Goal: Task Accomplishment & Management: Use online tool/utility

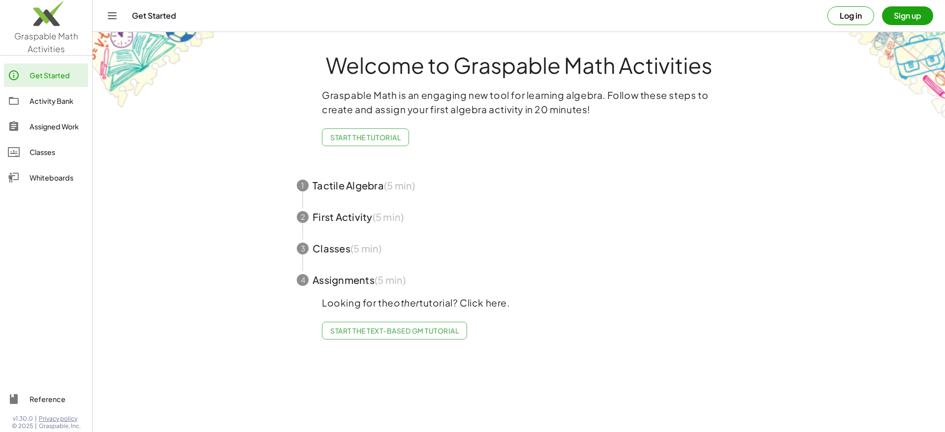
click at [861, 14] on button "Log in" at bounding box center [850, 15] width 47 height 19
click at [51, 204] on div "Go Premium!" at bounding box center [57, 203] width 55 height 12
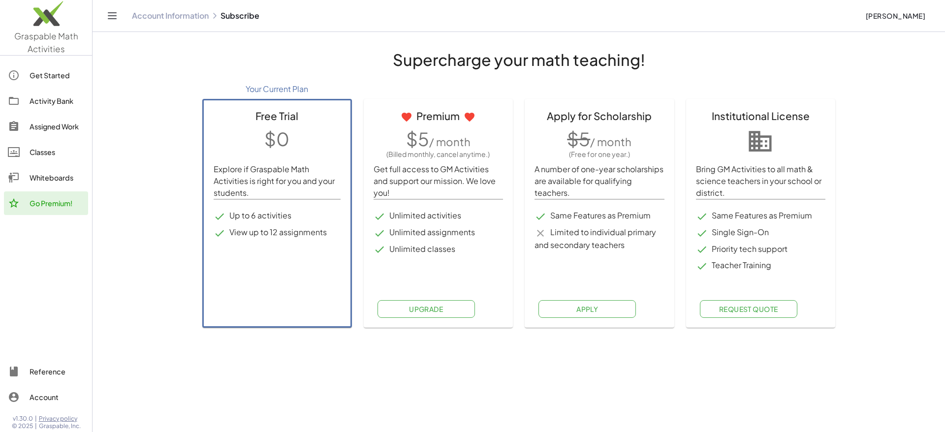
click at [39, 150] on div "Classes" at bounding box center [57, 152] width 55 height 12
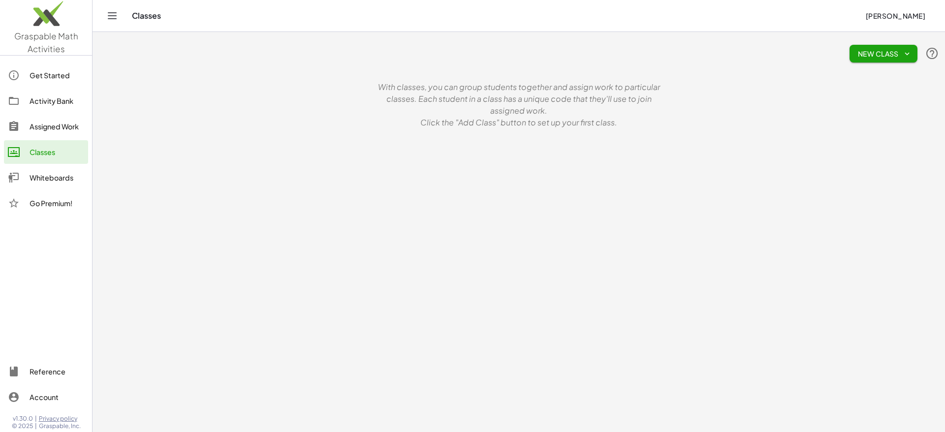
click at [61, 125] on div "Assigned Work" at bounding box center [57, 127] width 55 height 12
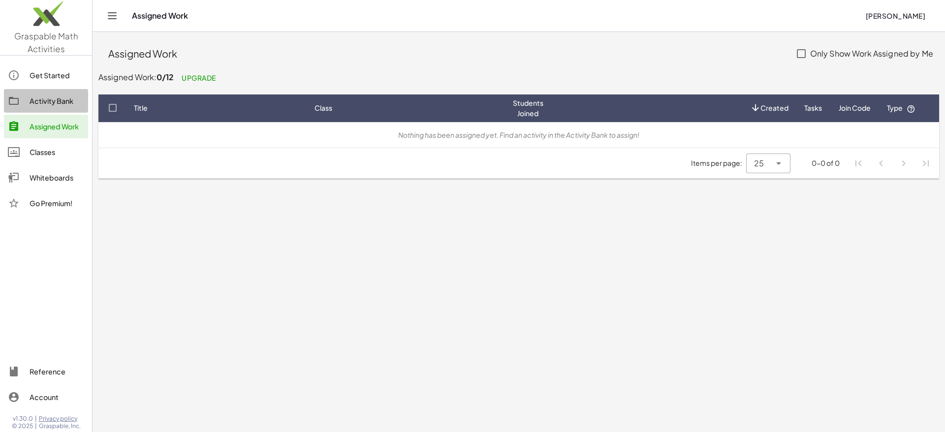
click at [56, 103] on div "Activity Bank" at bounding box center [57, 101] width 55 height 12
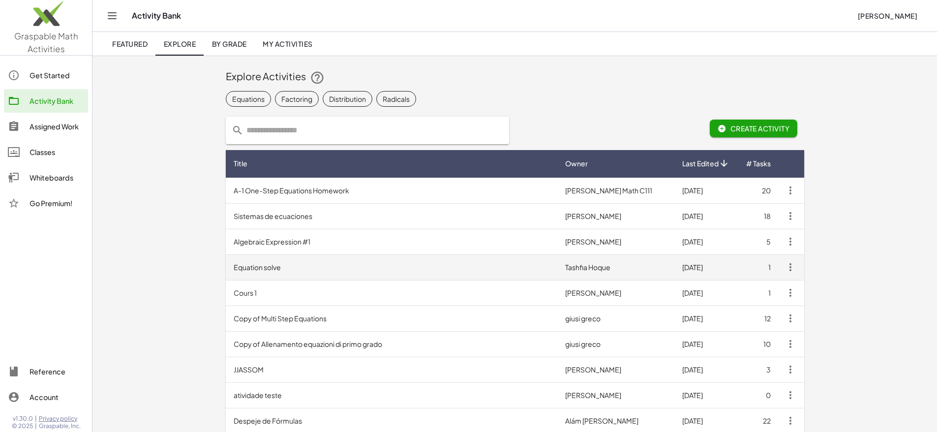
click at [226, 262] on td "Equation solve" at bounding box center [392, 267] width 332 height 26
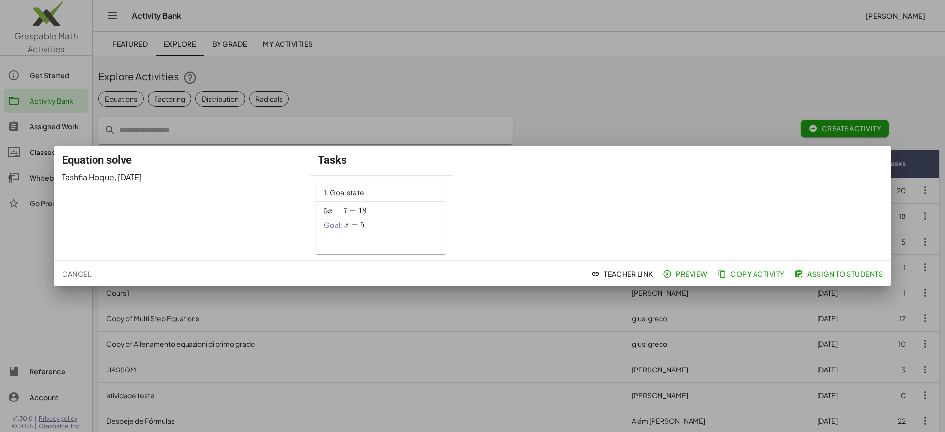
click at [353, 207] on span "=" at bounding box center [352, 211] width 6 height 10
click at [36, 151] on div at bounding box center [472, 216] width 945 height 432
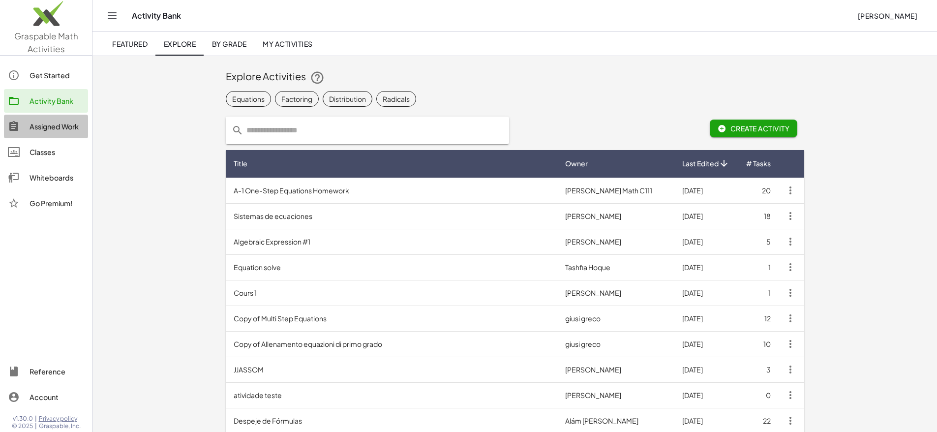
click at [39, 126] on div "Assigned Work" at bounding box center [57, 127] width 55 height 12
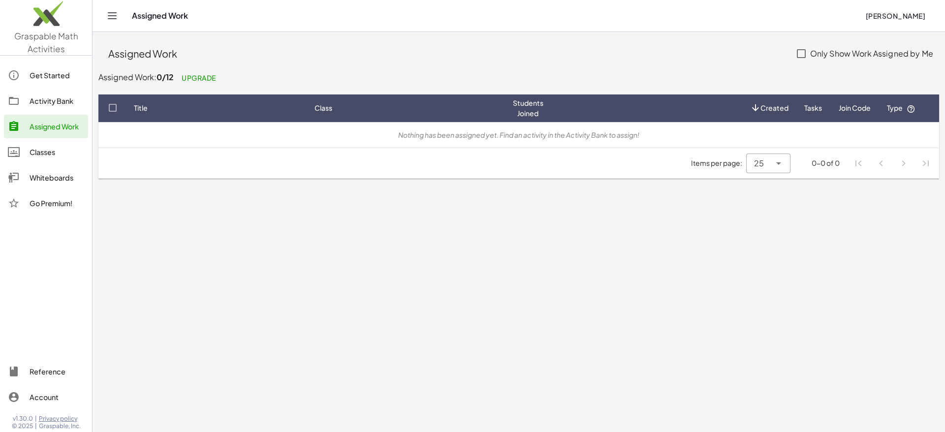
click at [44, 72] on div "Get Started" at bounding box center [57, 75] width 55 height 12
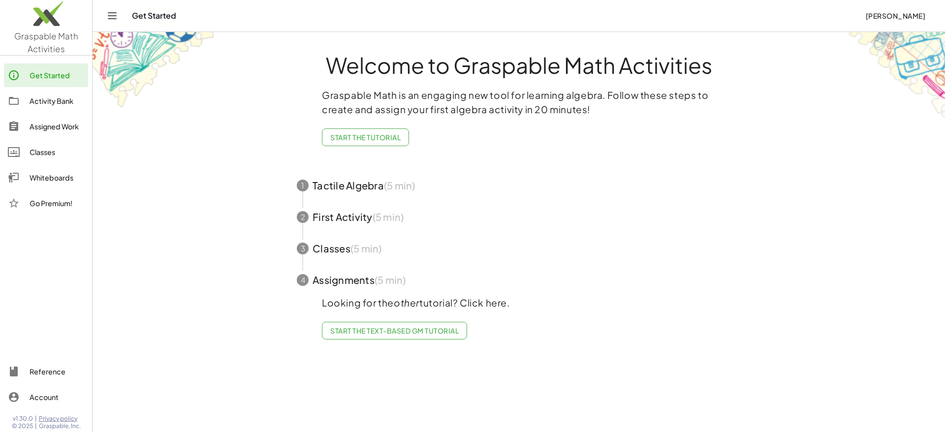
click at [50, 175] on div "Whiteboards" at bounding box center [57, 178] width 55 height 12
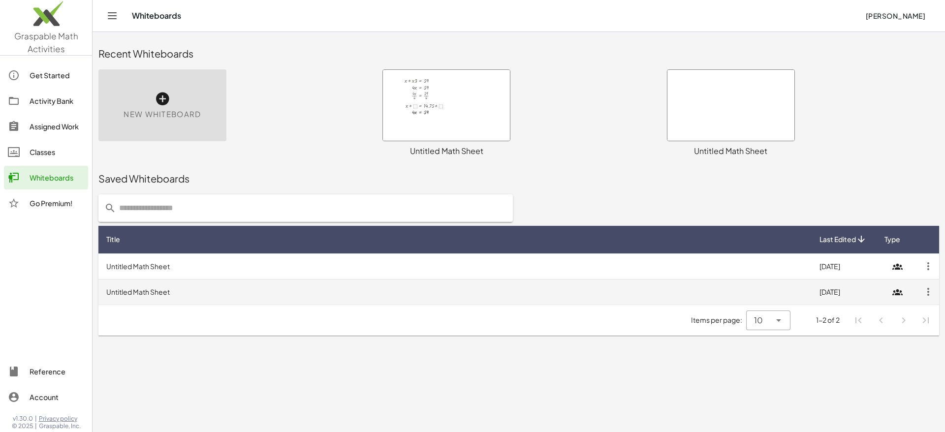
click at [929, 290] on icon "button" at bounding box center [928, 292] width 18 height 18
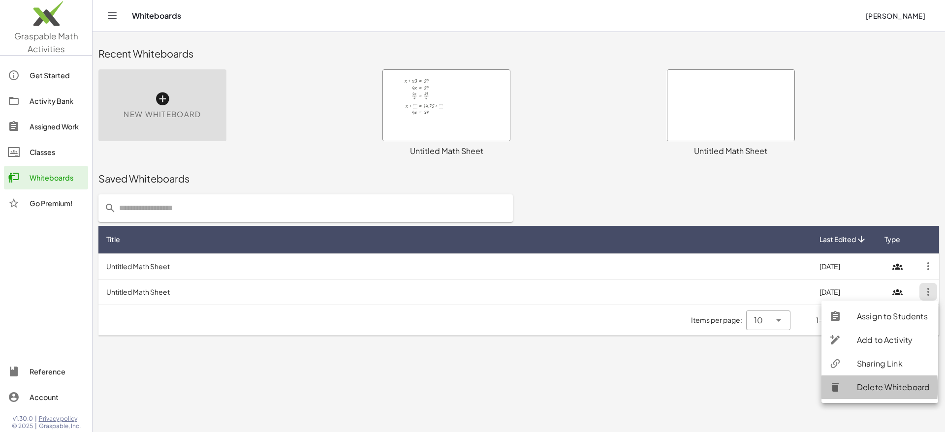
click at [900, 385] on div "Delete Whiteboard" at bounding box center [893, 387] width 73 height 12
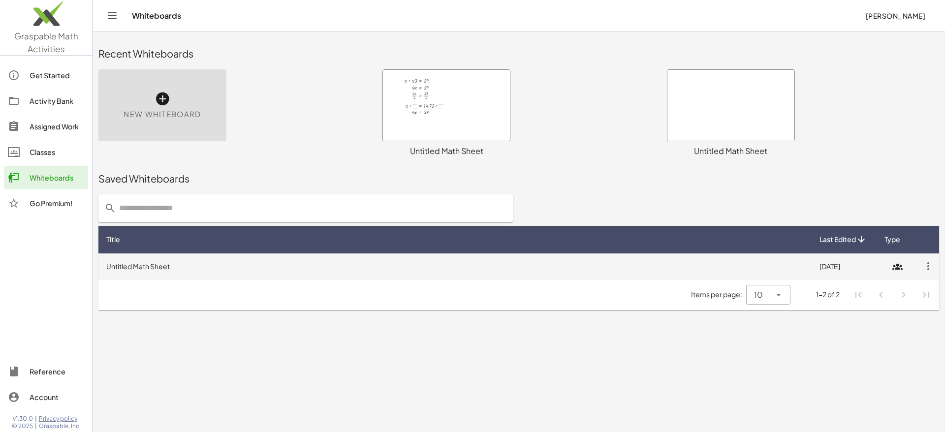
click at [859, 266] on td "[DATE]" at bounding box center [842, 266] width 63 height 26
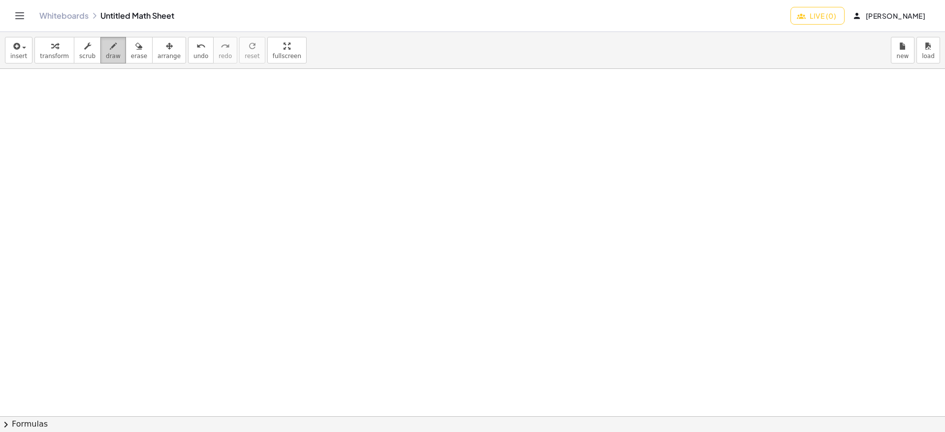
click at [110, 47] on icon "button" at bounding box center [113, 46] width 7 height 12
drag, startPoint x: 138, startPoint y: 113, endPoint x: 249, endPoint y: 167, distance: 124.3
click at [249, 167] on div at bounding box center [472, 416] width 945 height 695
drag, startPoint x: 249, startPoint y: 105, endPoint x: 345, endPoint y: 159, distance: 110.6
click at [345, 159] on div at bounding box center [472, 416] width 945 height 695
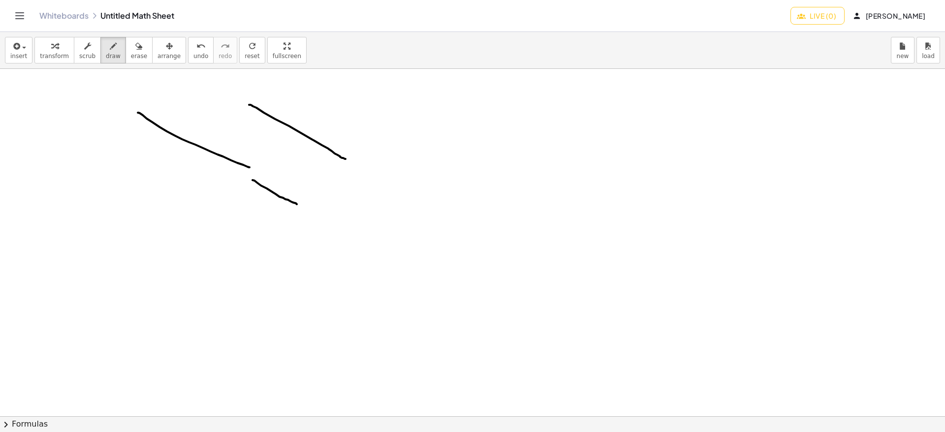
drag, startPoint x: 283, startPoint y: 198, endPoint x: 297, endPoint y: 204, distance: 15.6
click at [297, 204] on div at bounding box center [472, 416] width 945 height 695
click at [135, 43] on icon "button" at bounding box center [138, 46] width 7 height 12
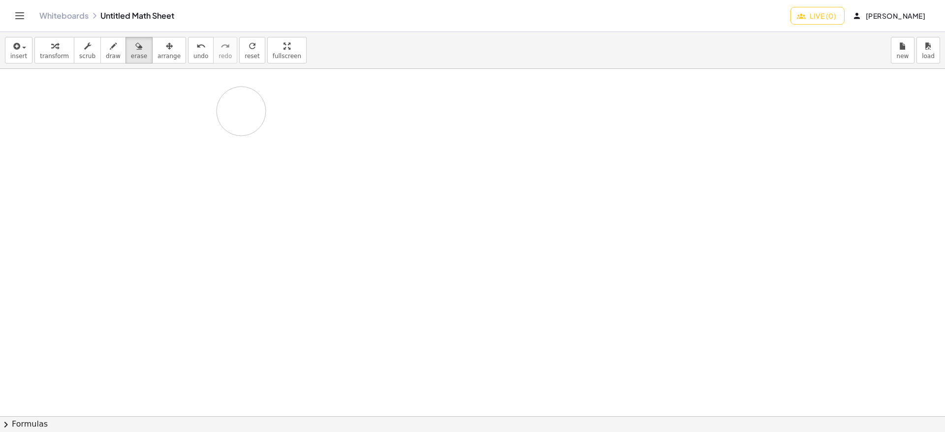
drag, startPoint x: 139, startPoint y: 109, endPoint x: 241, endPoint y: 111, distance: 101.4
click at [241, 111] on div at bounding box center [472, 416] width 945 height 695
click at [22, 45] on div "button" at bounding box center [18, 46] width 17 height 12
click at [52, 110] on span "Function" at bounding box center [49, 112] width 30 height 10
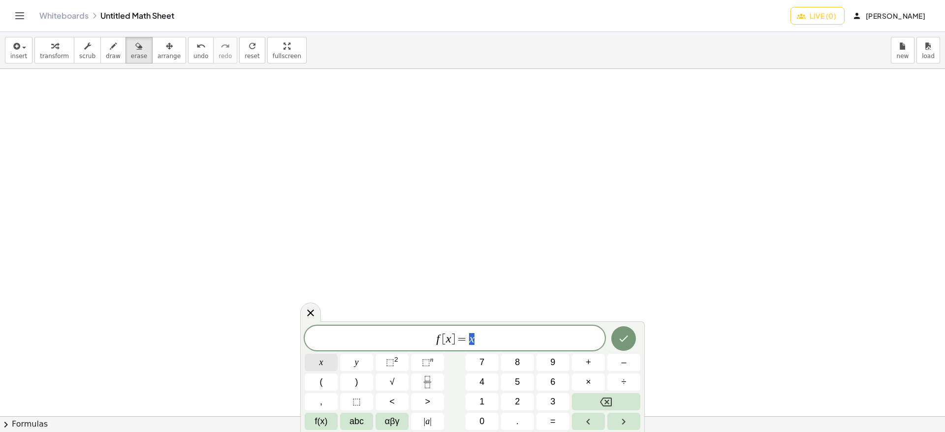
click at [324, 362] on button "x" at bounding box center [321, 362] width 33 height 17
click at [393, 360] on span "⬚" at bounding box center [390, 362] width 8 height 10
click at [622, 361] on span "–" at bounding box center [623, 362] width 5 height 13
click at [551, 396] on span "3" at bounding box center [552, 401] width 5 height 13
click at [321, 361] on span "x" at bounding box center [321, 362] width 4 height 13
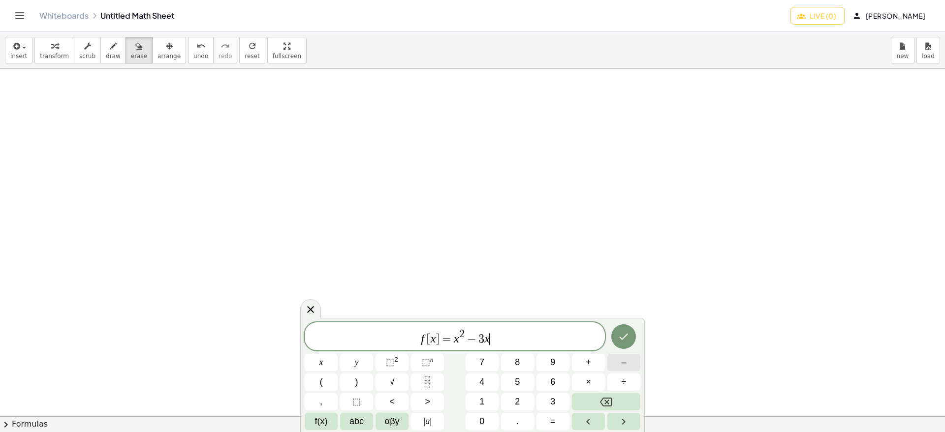
click at [627, 361] on button "–" at bounding box center [623, 362] width 33 height 17
click at [514, 400] on button "2" at bounding box center [517, 401] width 33 height 17
click at [628, 335] on icon "Done" at bounding box center [624, 337] width 12 height 12
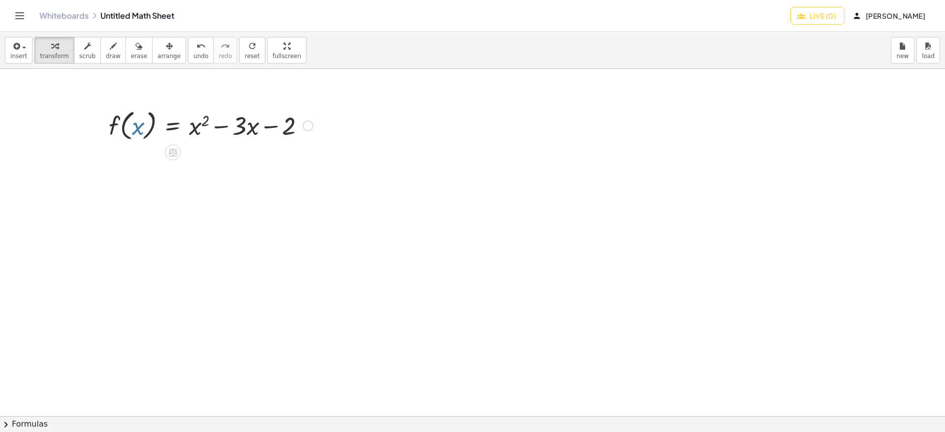
click at [137, 126] on div at bounding box center [211, 124] width 214 height 37
click at [175, 151] on icon at bounding box center [173, 152] width 10 height 10
click at [216, 152] on icon at bounding box center [212, 152] width 9 height 9
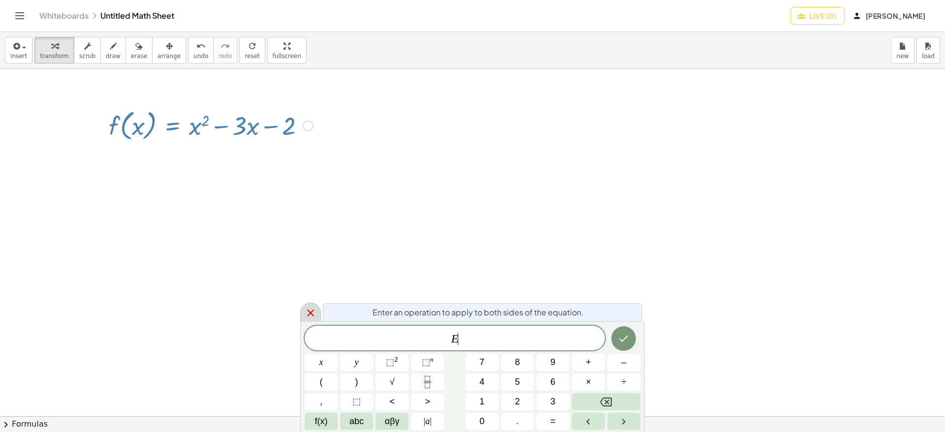
click at [311, 310] on icon at bounding box center [311, 313] width 12 height 12
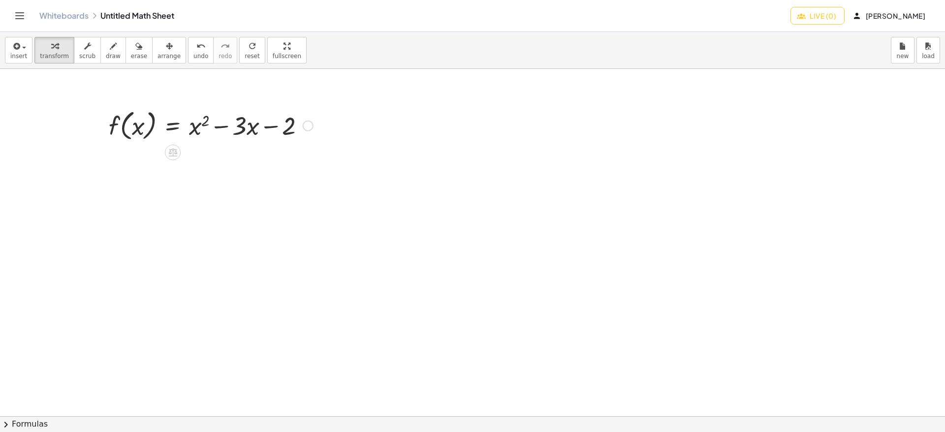
click at [307, 126] on div at bounding box center [308, 126] width 11 height 11
click at [314, 175] on div at bounding box center [472, 416] width 945 height 695
click at [174, 123] on div at bounding box center [211, 124] width 214 height 37
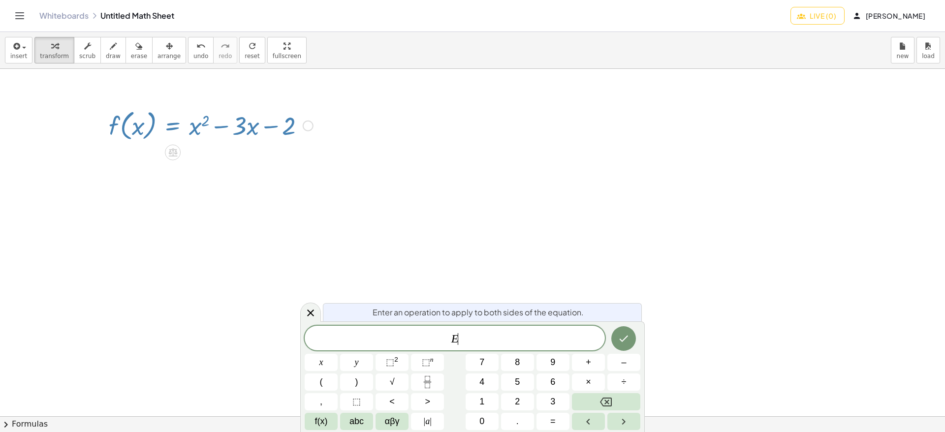
click at [322, 312] on div at bounding box center [472, 416] width 945 height 695
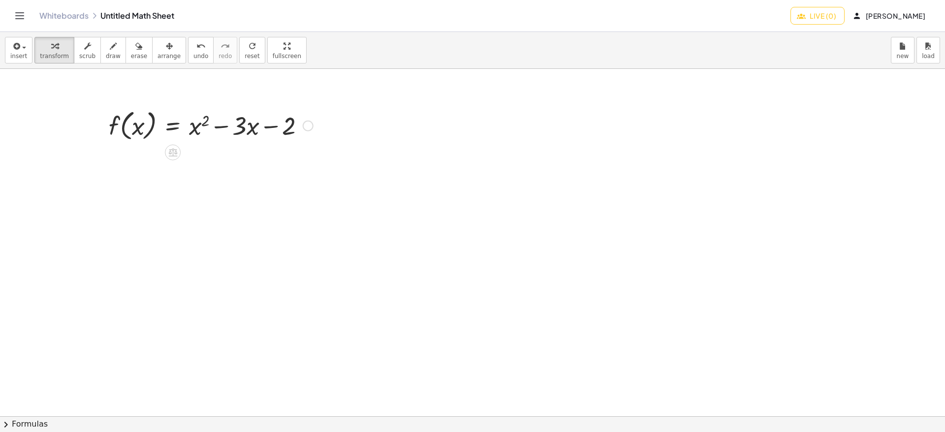
click at [215, 131] on div at bounding box center [211, 124] width 214 height 37
drag, startPoint x: 145, startPoint y: 133, endPoint x: 221, endPoint y: 138, distance: 76.5
click at [222, 138] on div at bounding box center [211, 124] width 214 height 37
click at [310, 123] on div "Fix a mistake Transform line Copy line as LaTeX Copy derivation as LaTeX Expand…" at bounding box center [308, 126] width 11 height 11
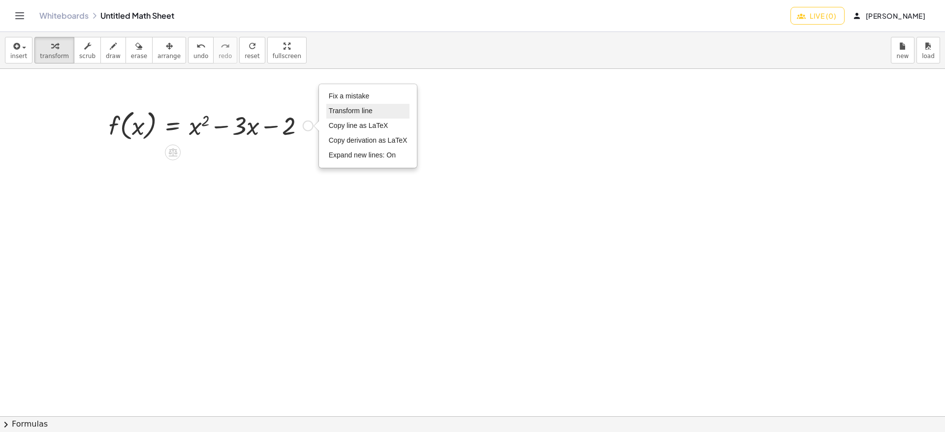
click at [351, 111] on span "Transform line" at bounding box center [351, 111] width 44 height 8
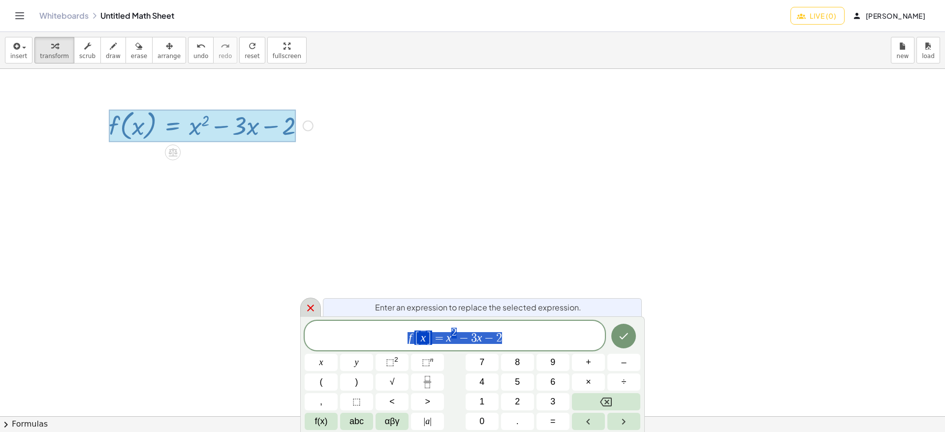
click at [310, 309] on icon at bounding box center [311, 308] width 12 height 12
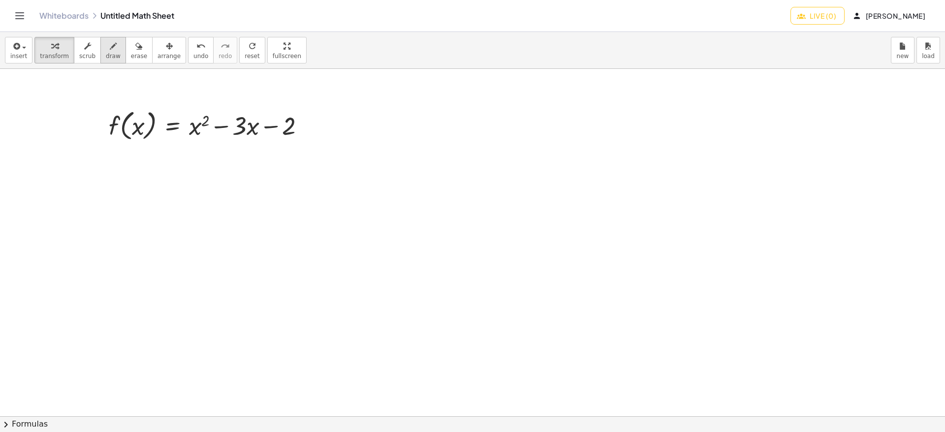
click at [106, 55] on span "draw" at bounding box center [113, 56] width 15 height 7
click at [139, 130] on div at bounding box center [472, 416] width 945 height 695
drag, startPoint x: 375, startPoint y: 108, endPoint x: 381, endPoint y: 146, distance: 38.4
click at [381, 146] on div at bounding box center [472, 416] width 945 height 695
click at [430, 141] on div at bounding box center [472, 416] width 945 height 695
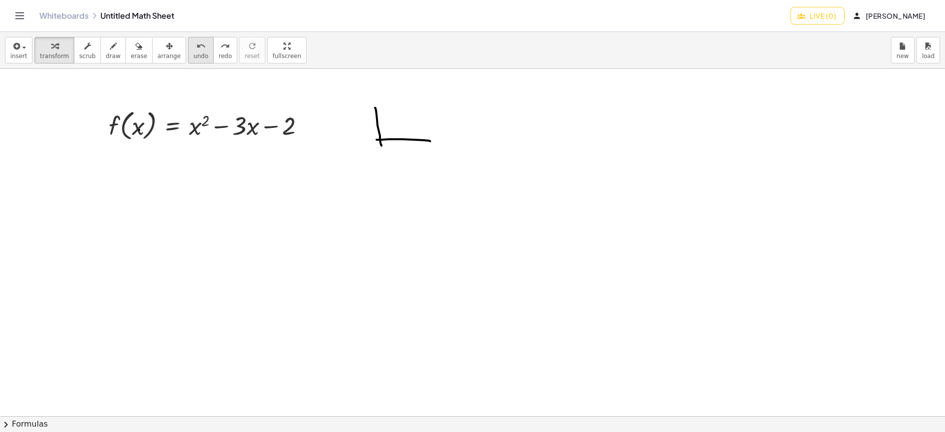
click at [194, 53] on button "undo undo" at bounding box center [201, 50] width 26 height 27
click at [196, 45] on icon "undo" at bounding box center [200, 46] width 9 height 12
click at [135, 52] on icon "button" at bounding box center [138, 46] width 7 height 12
drag, startPoint x: 375, startPoint y: 102, endPoint x: 423, endPoint y: 143, distance: 62.4
click at [423, 143] on div at bounding box center [472, 416] width 945 height 695
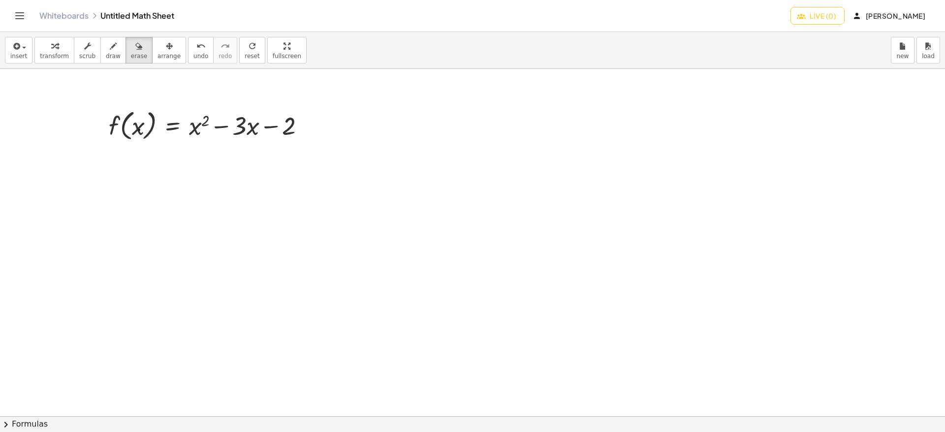
click at [5, 422] on span "chevron_right" at bounding box center [6, 425] width 12 height 12
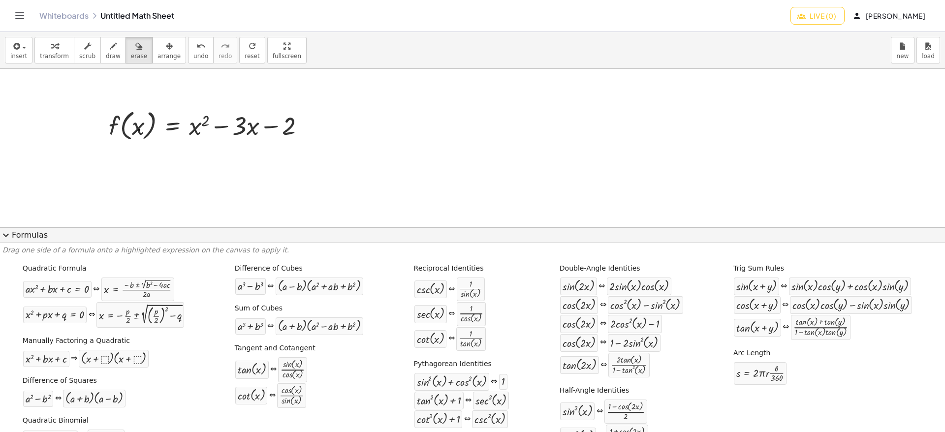
click at [3, 233] on span "expand_more" at bounding box center [6, 235] width 12 height 12
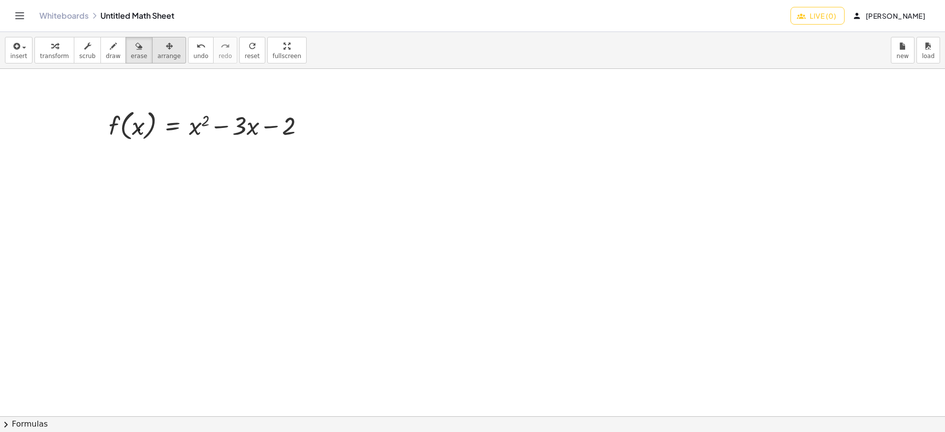
click at [166, 47] on icon "button" at bounding box center [169, 46] width 7 height 12
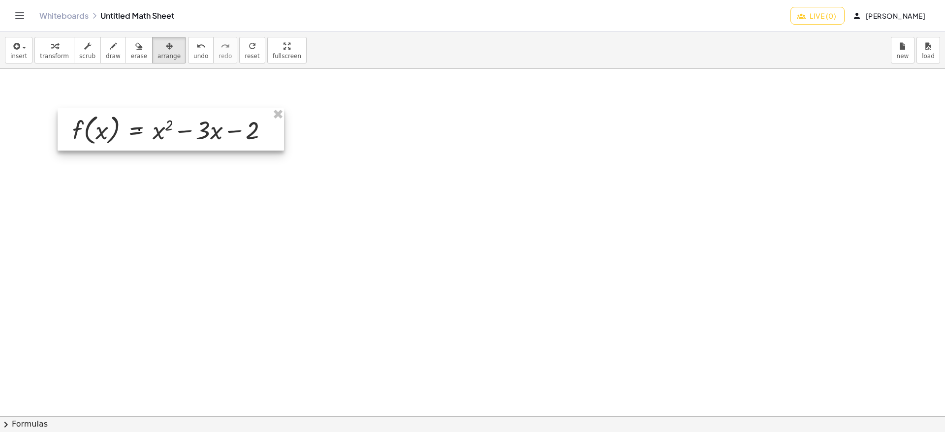
drag, startPoint x: 226, startPoint y: 117, endPoint x: 190, endPoint y: 121, distance: 36.6
click at [190, 121] on div at bounding box center [171, 129] width 226 height 42
drag, startPoint x: 190, startPoint y: 121, endPoint x: 460, endPoint y: 187, distance: 278.1
click at [460, 187] on div at bounding box center [472, 416] width 945 height 695
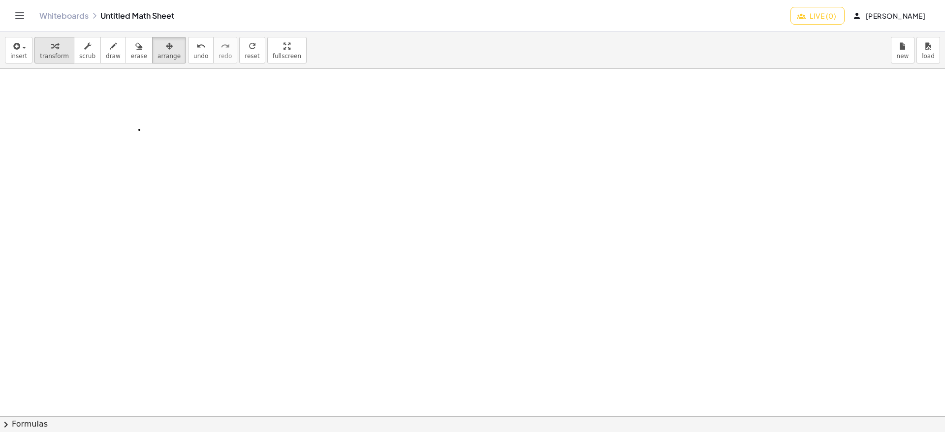
click at [61, 43] on div "button" at bounding box center [54, 46] width 29 height 12
click at [17, 14] on icon "Toggle navigation" at bounding box center [20, 16] width 12 height 12
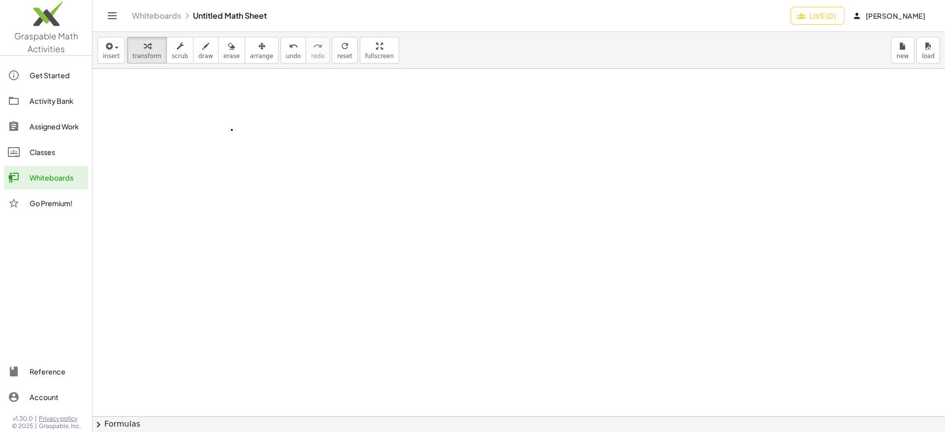
click at [142, 116] on div at bounding box center [519, 416] width 852 height 695
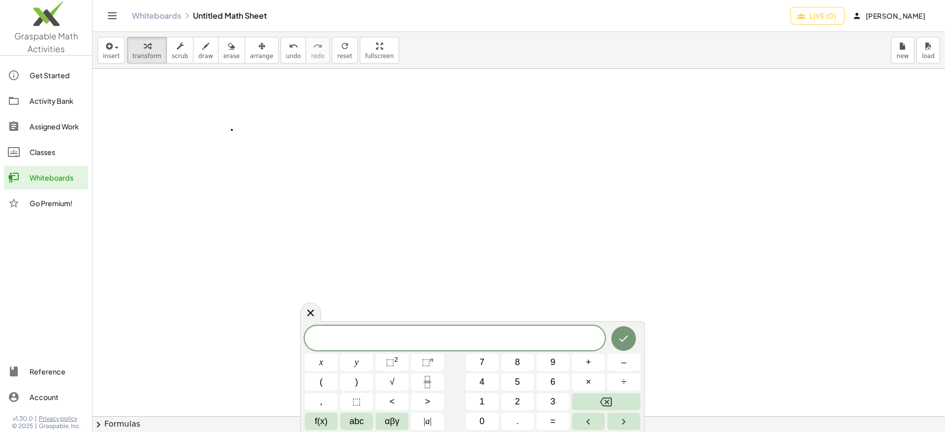
click at [336, 372] on div "​ x y ⬚ 2 ⬚ n 7 8 9 + – ( ) √ 4 5 6 × ÷ , ⬚ < > 1 2 3 f(x) abc αβγ | a | 0 . =" at bounding box center [473, 378] width 336 height 104
click at [309, 311] on icon at bounding box center [310, 312] width 7 height 7
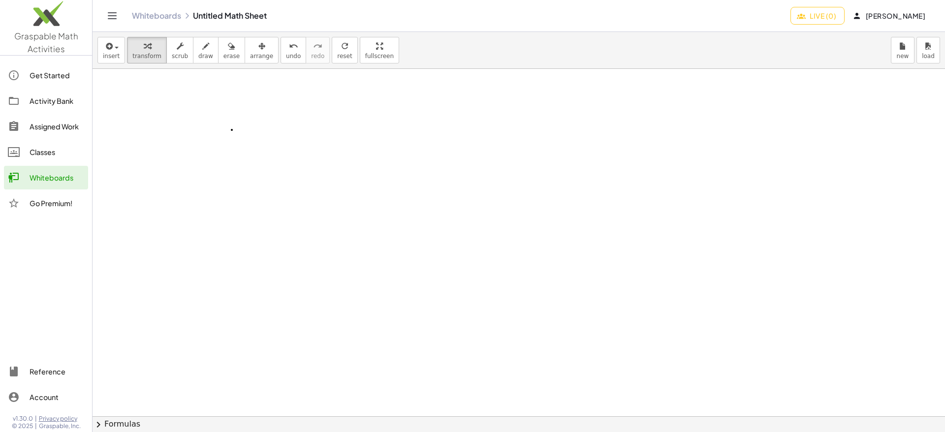
drag, startPoint x: 256, startPoint y: 122, endPoint x: 257, endPoint y: 143, distance: 21.2
click at [252, 142] on div at bounding box center [519, 416] width 852 height 695
click at [118, 49] on button "insert" at bounding box center [111, 50] width 28 height 27
click at [144, 110] on span "Function" at bounding box center [142, 112] width 30 height 10
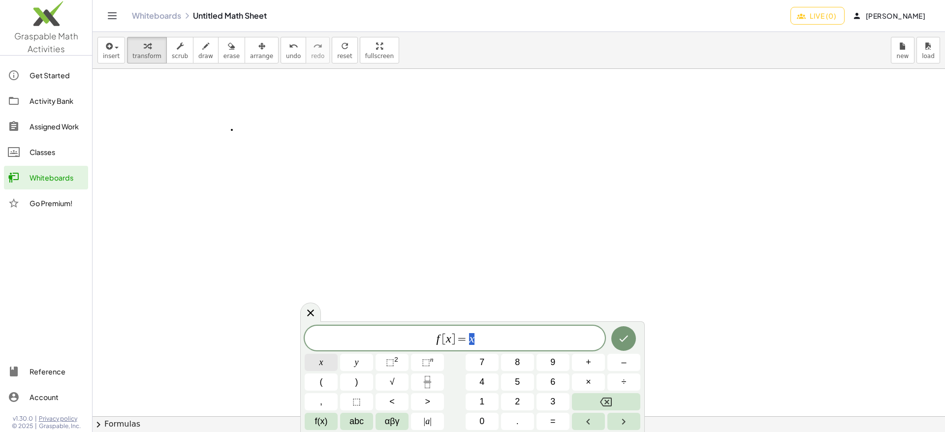
click at [320, 363] on span "x" at bounding box center [321, 362] width 4 height 13
click at [390, 364] on span "⬚" at bounding box center [390, 362] width 8 height 10
click at [624, 366] on span "–" at bounding box center [623, 362] width 5 height 13
click at [480, 384] on span "4" at bounding box center [481, 381] width 5 height 13
click at [552, 423] on span "=" at bounding box center [552, 421] width 5 height 13
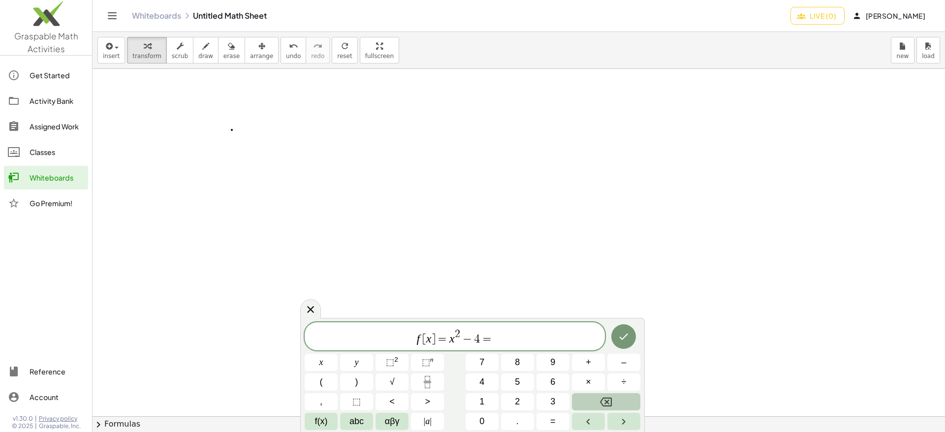
click at [608, 402] on icon "Backspace" at bounding box center [606, 402] width 12 height 12
click at [628, 338] on icon "Done" at bounding box center [624, 337] width 12 height 12
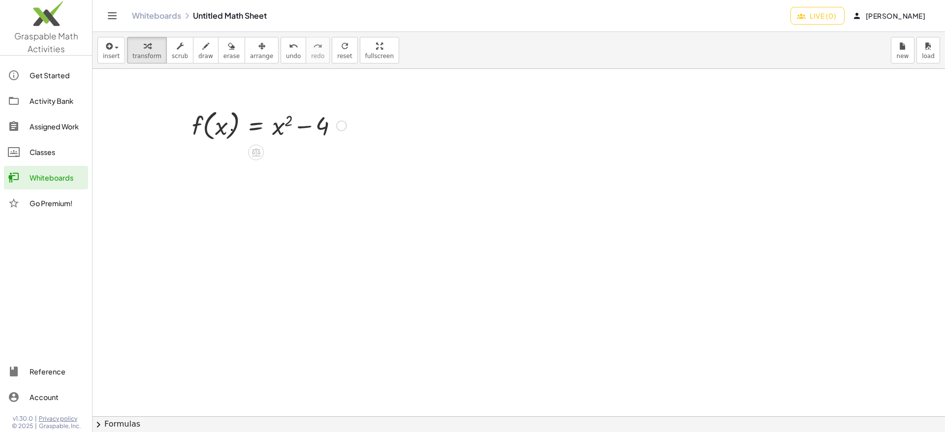
click at [226, 129] on div at bounding box center [269, 124] width 164 height 37
click at [217, 126] on div at bounding box center [269, 124] width 164 height 37
drag, startPoint x: 217, startPoint y: 126, endPoint x: 227, endPoint y: 127, distance: 9.4
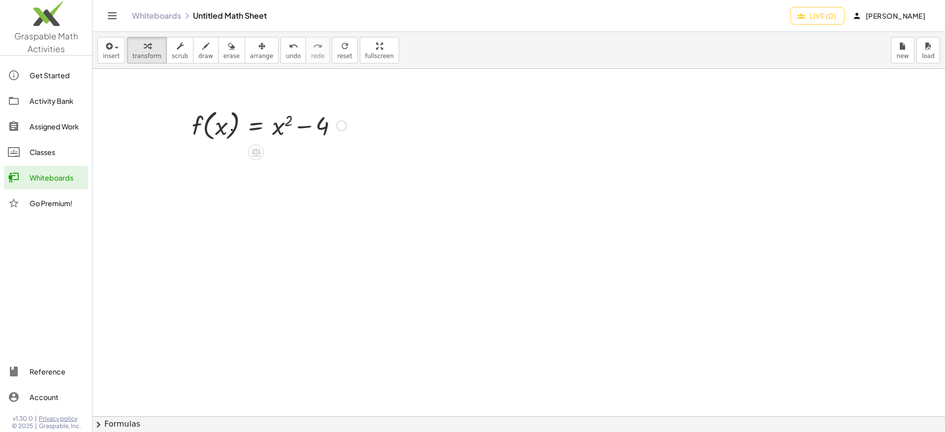
click at [222, 126] on div at bounding box center [269, 124] width 164 height 37
click at [253, 127] on div at bounding box center [269, 124] width 164 height 37
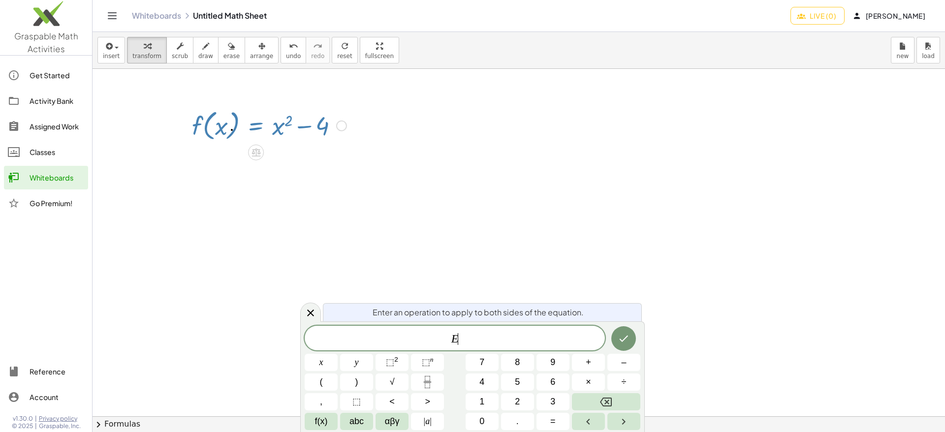
click at [253, 127] on div at bounding box center [269, 124] width 164 height 37
click at [307, 315] on icon at bounding box center [311, 313] width 12 height 12
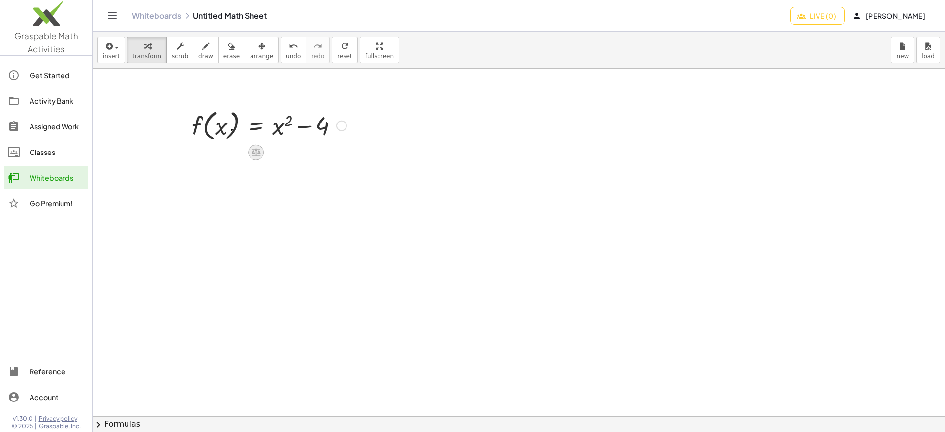
click at [252, 151] on icon at bounding box center [255, 153] width 9 height 8
click at [218, 152] on span "+" at bounding box center [217, 153] width 6 height 14
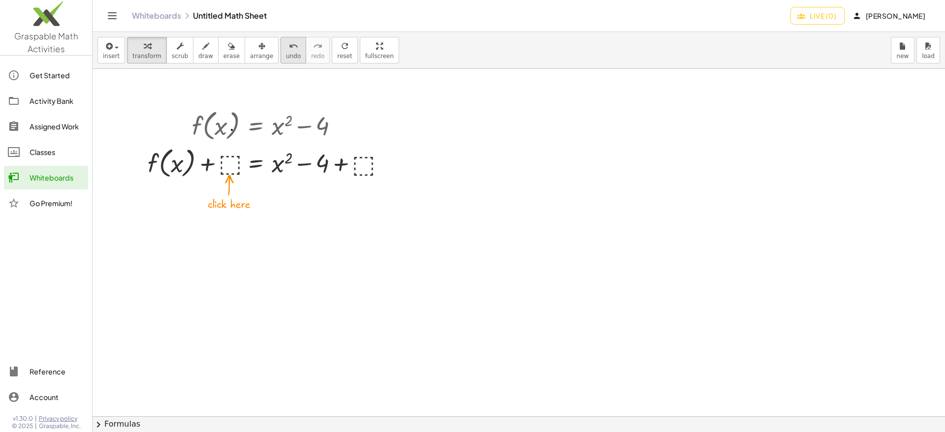
click at [286, 57] on span "undo" at bounding box center [293, 56] width 15 height 7
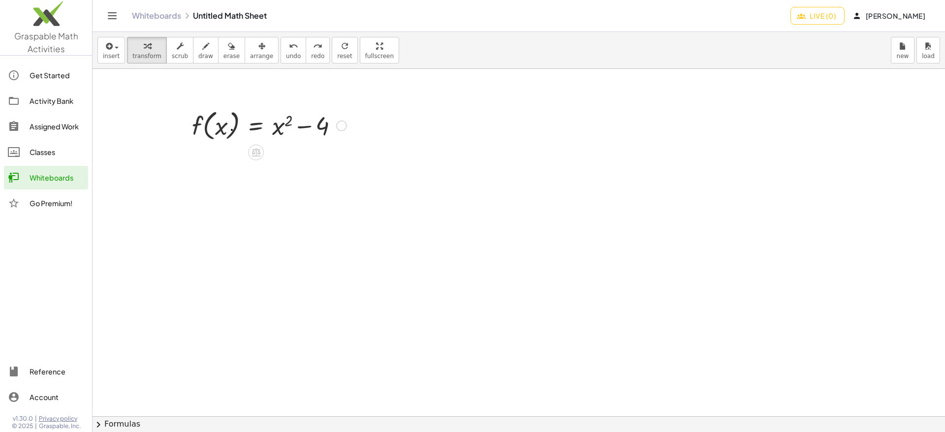
click at [225, 124] on div at bounding box center [269, 124] width 164 height 37
click at [174, 53] on span "scrub" at bounding box center [180, 56] width 16 height 7
click at [147, 51] on div "button" at bounding box center [146, 46] width 29 height 12
drag, startPoint x: 321, startPoint y: 125, endPoint x: 230, endPoint y: 122, distance: 91.1
click at [230, 122] on div at bounding box center [269, 124] width 164 height 37
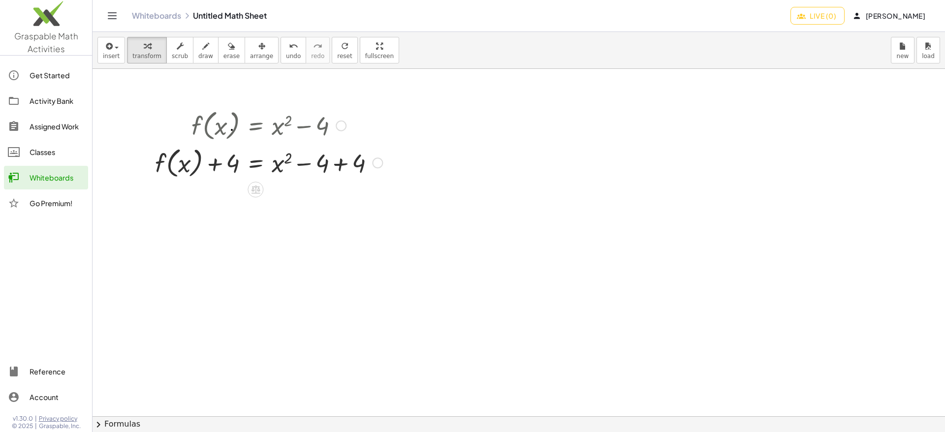
click at [338, 166] on div at bounding box center [268, 162] width 237 height 37
click at [303, 200] on div at bounding box center [301, 200] width 11 height 11
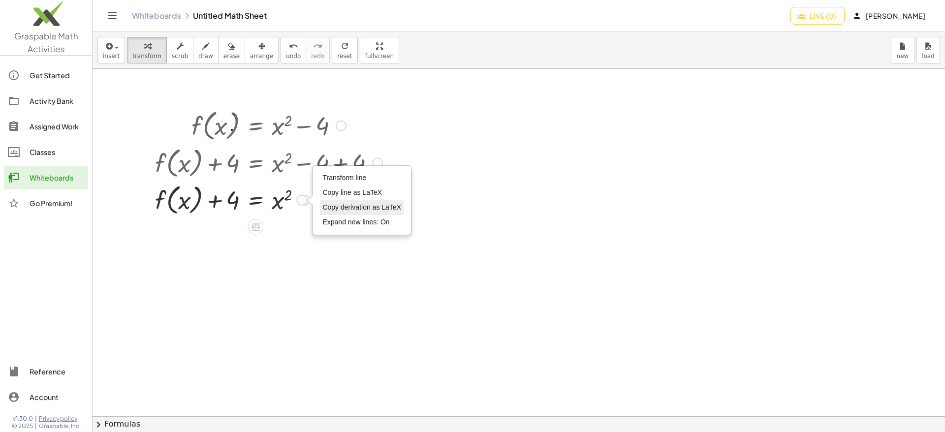
click at [361, 211] on span "Copy derivation as LaTeX" at bounding box center [361, 207] width 79 height 8
click at [342, 198] on span "done" at bounding box center [348, 199] width 12 height 12
click at [904, 18] on span "[PERSON_NAME]" at bounding box center [889, 15] width 71 height 9
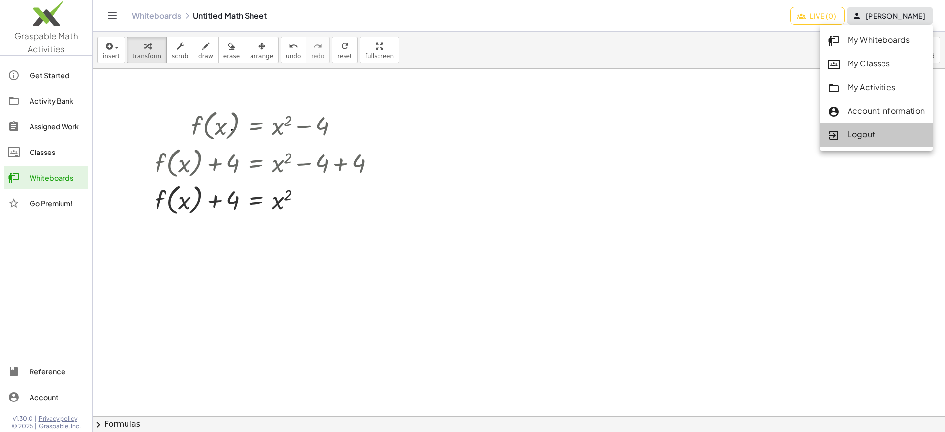
click at [852, 130] on div "Logout" at bounding box center [876, 134] width 97 height 13
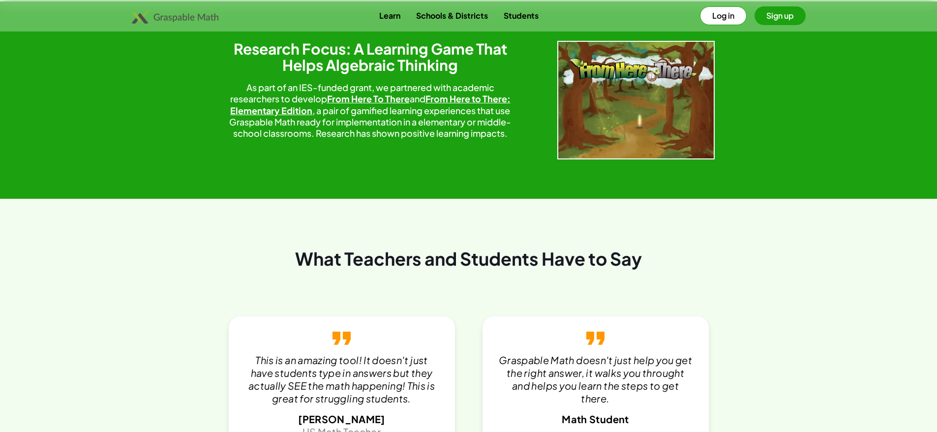
scroll to position [1722, 0]
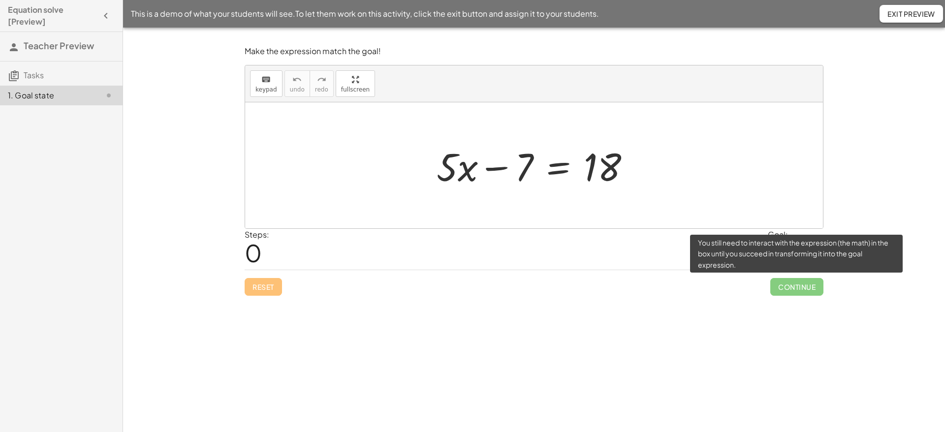
click at [801, 294] on span "Continue" at bounding box center [796, 287] width 53 height 18
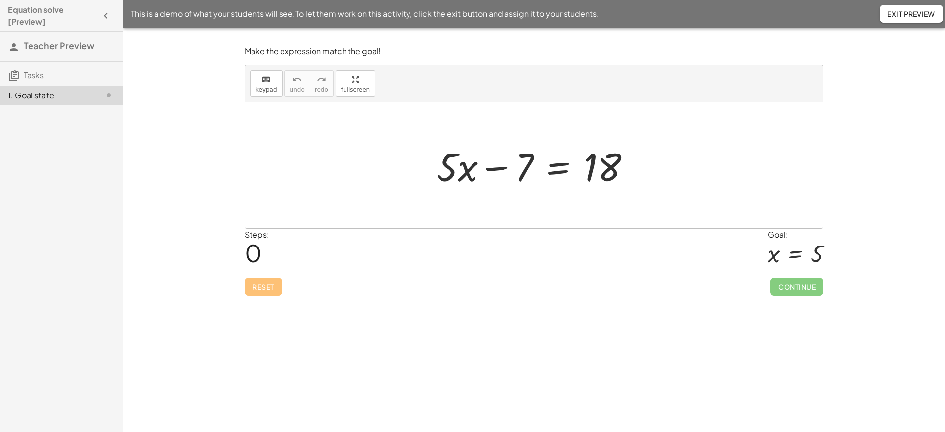
click at [693, 328] on div "Make the expression match the goal! keyboard keypad undo undo redo redo fullscr…" at bounding box center [534, 230] width 822 height 404
drag, startPoint x: 524, startPoint y: 169, endPoint x: 667, endPoint y: 167, distance: 142.7
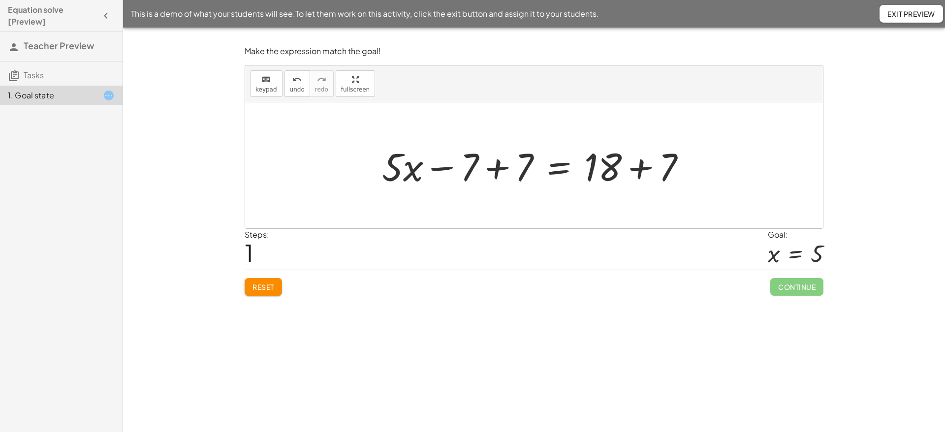
click at [497, 168] on div at bounding box center [537, 165] width 321 height 51
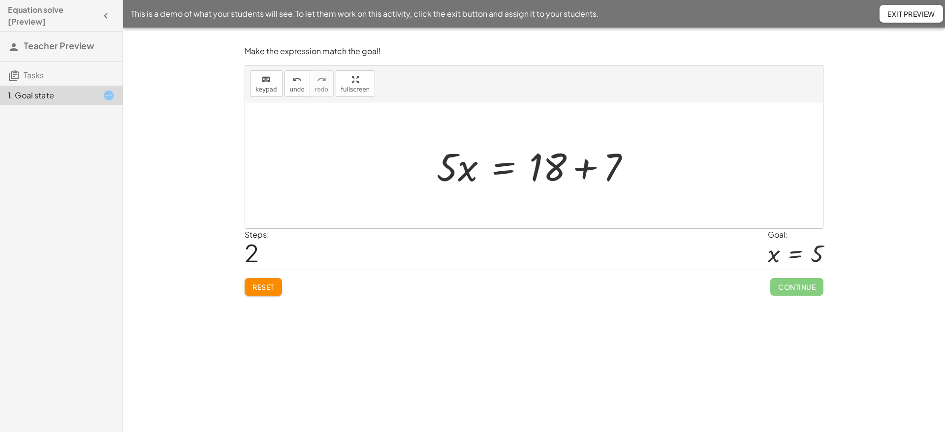
click at [584, 168] on div at bounding box center [538, 165] width 212 height 51
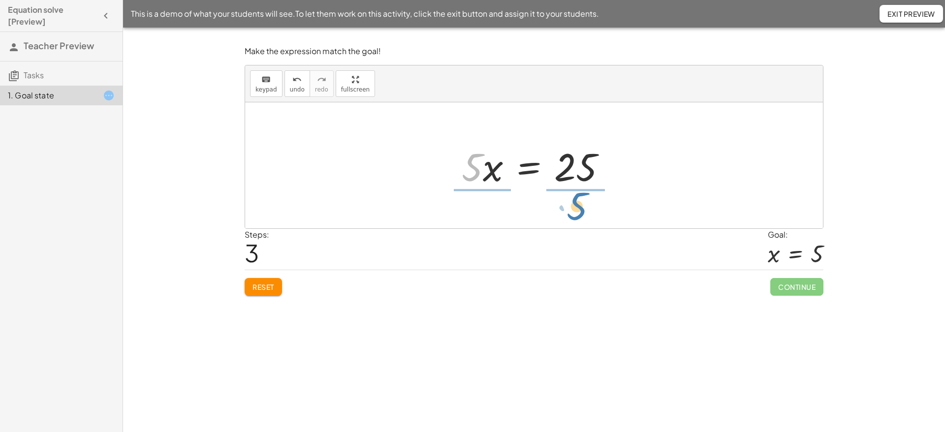
drag, startPoint x: 475, startPoint y: 172, endPoint x: 579, endPoint y: 212, distance: 111.0
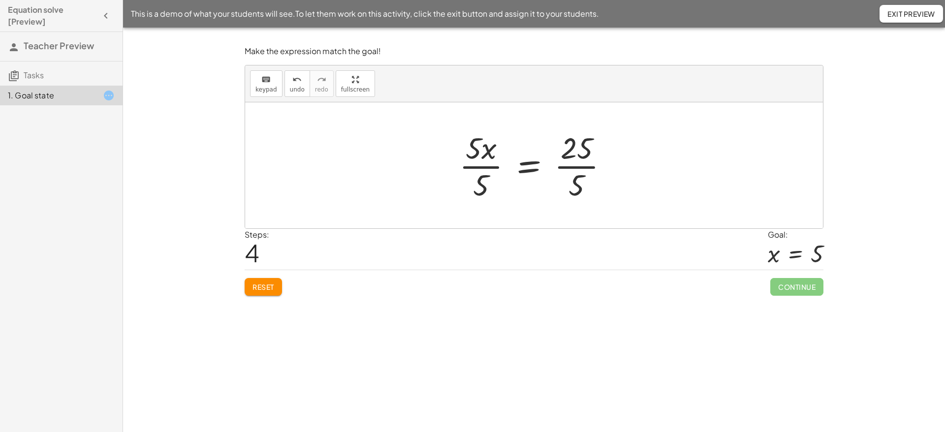
click at [485, 169] on div at bounding box center [537, 165] width 167 height 76
click at [557, 167] on div at bounding box center [537, 165] width 143 height 76
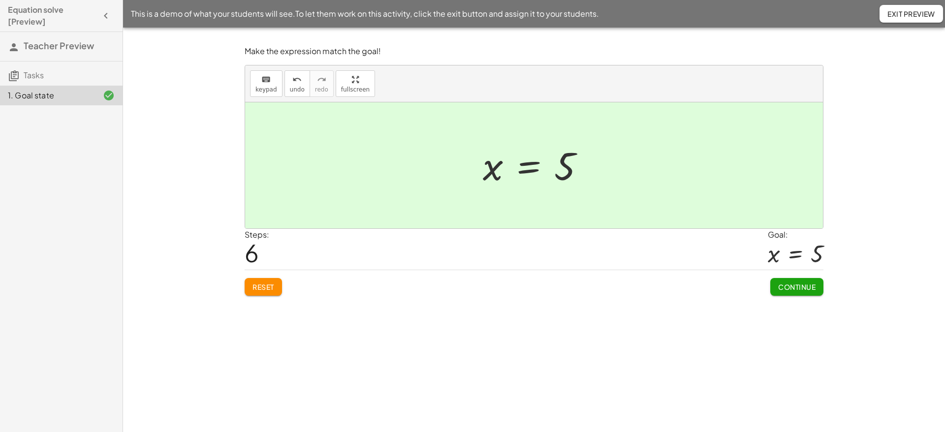
click at [794, 286] on span "Continue" at bounding box center [796, 286] width 37 height 9
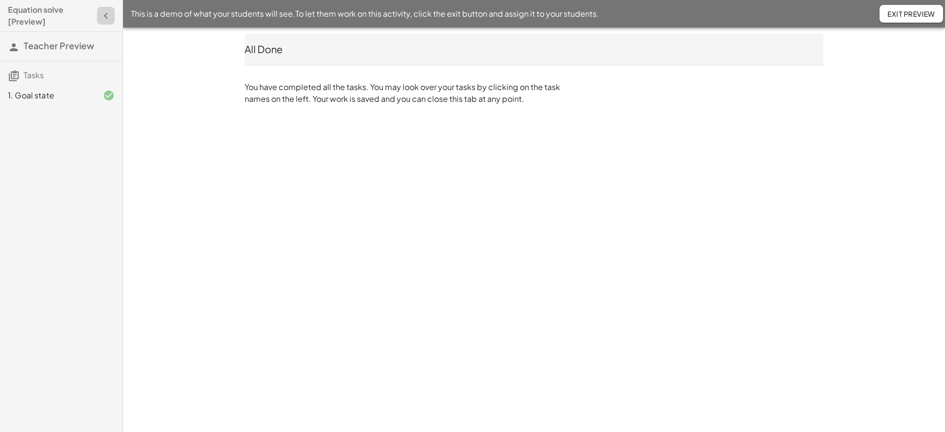
click at [105, 16] on icon "button" at bounding box center [106, 16] width 12 height 12
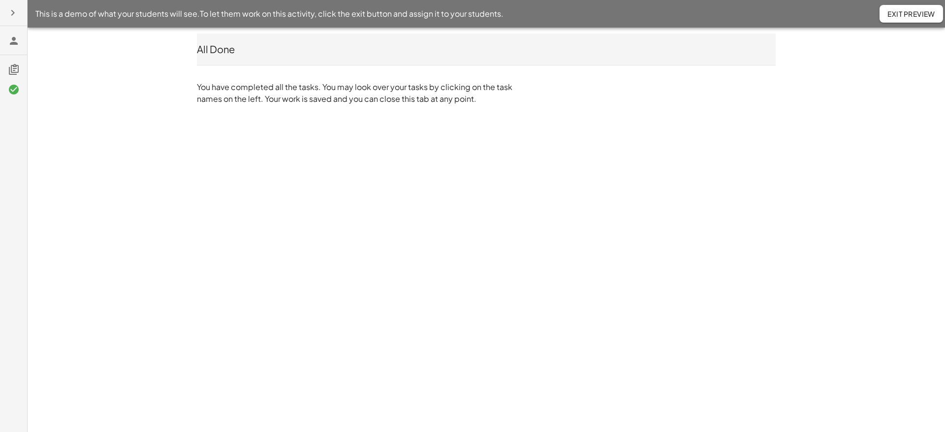
click at [11, 40] on icon at bounding box center [14, 41] width 12 height 12
click at [11, 70] on icon at bounding box center [14, 69] width 12 height 12
click at [913, 12] on span "Exit Preview" at bounding box center [911, 13] width 48 height 9
